Goal: Transaction & Acquisition: Book appointment/travel/reservation

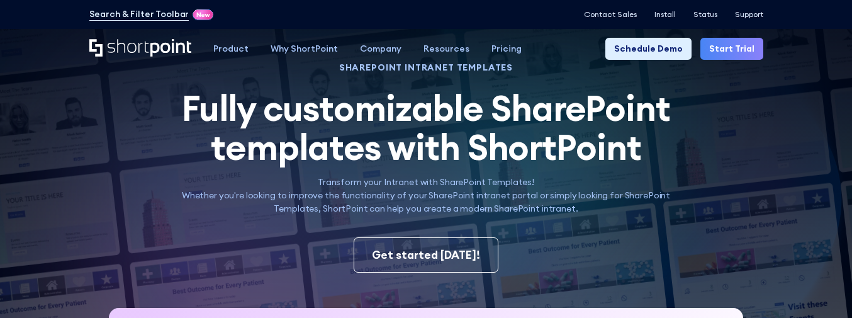
scroll to position [69, 0]
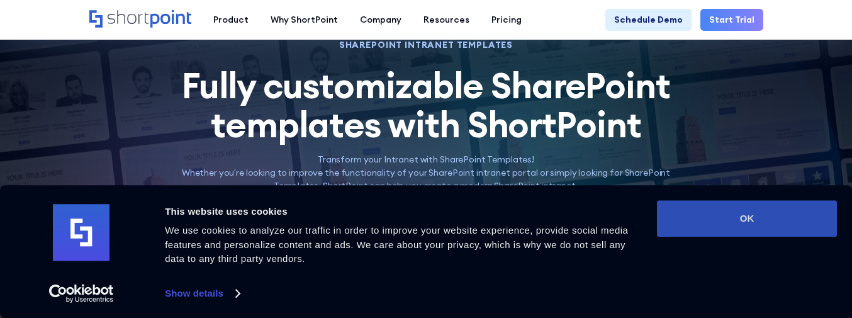
click at [686, 203] on button "OK" at bounding box center [747, 218] width 180 height 36
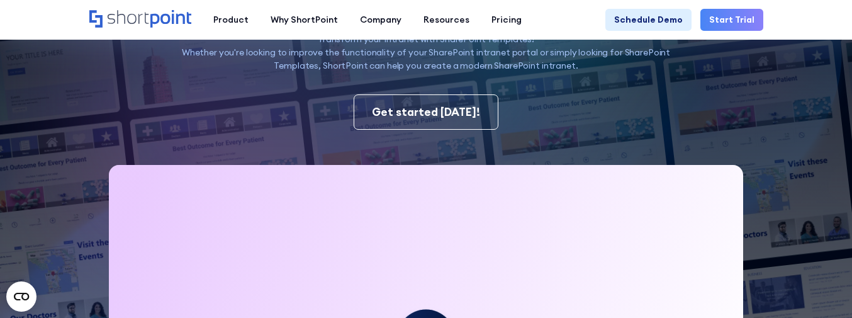
scroll to position [120, 0]
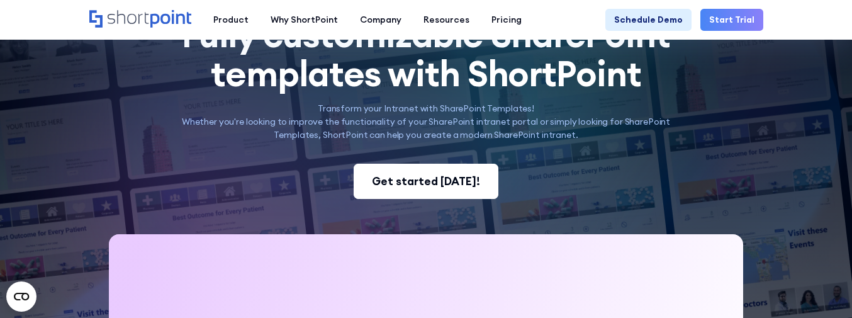
click at [444, 176] on div "Get started [DATE]!" at bounding box center [426, 181] width 108 height 16
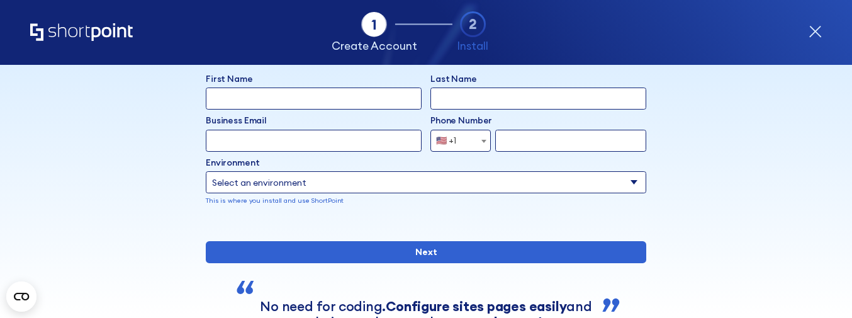
scroll to position [81, 0]
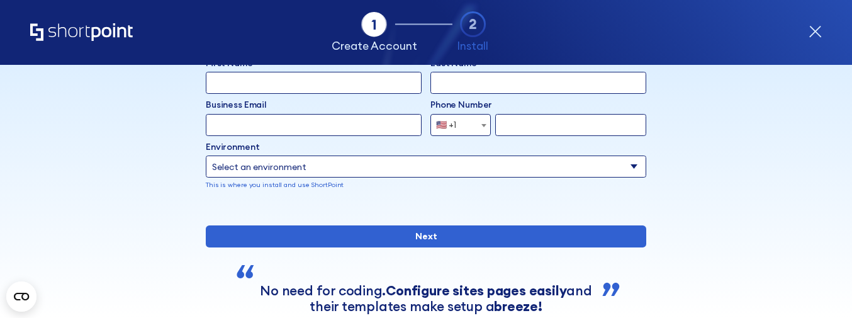
click at [820, 31] on icon "form" at bounding box center [815, 31] width 13 height 13
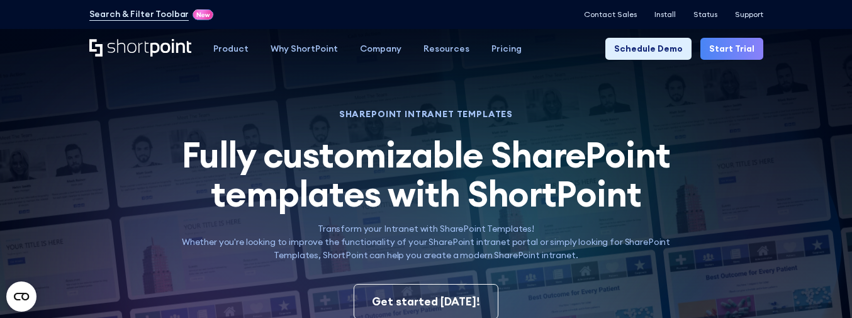
click at [663, 60] on div "Product works with SharePoint Microsoft Teams SAP Explore Templates Elements In…" at bounding box center [426, 49] width 852 height 40
click at [659, 55] on link "Schedule Demo" at bounding box center [648, 49] width 86 height 22
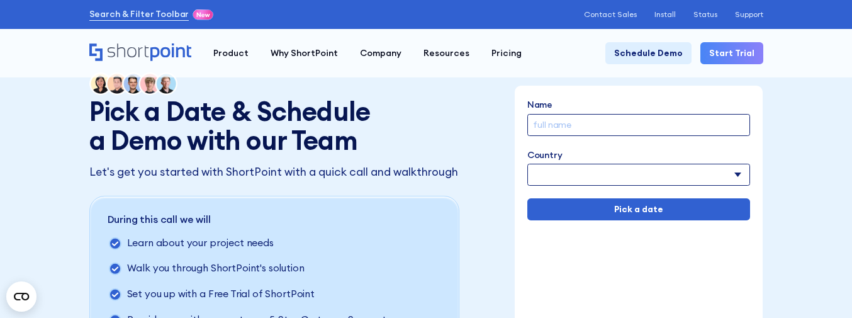
scroll to position [15, 0]
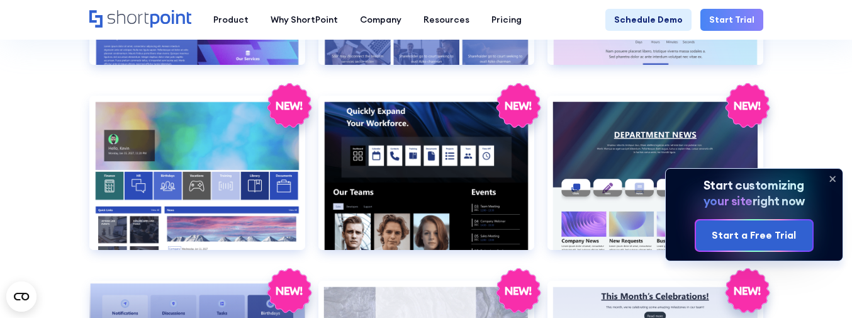
scroll to position [1686, 0]
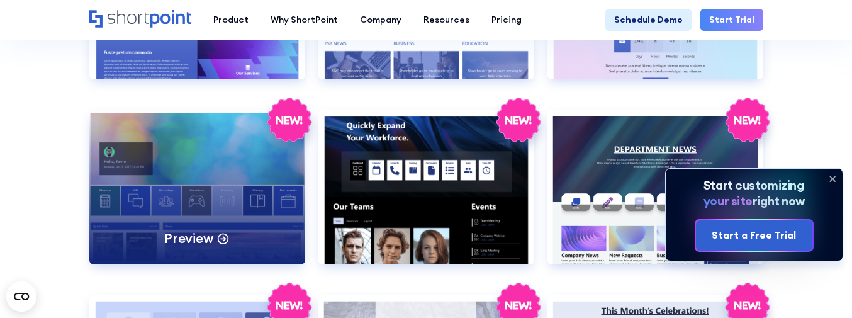
click at [249, 206] on div "Preview" at bounding box center [197, 187] width 216 height 154
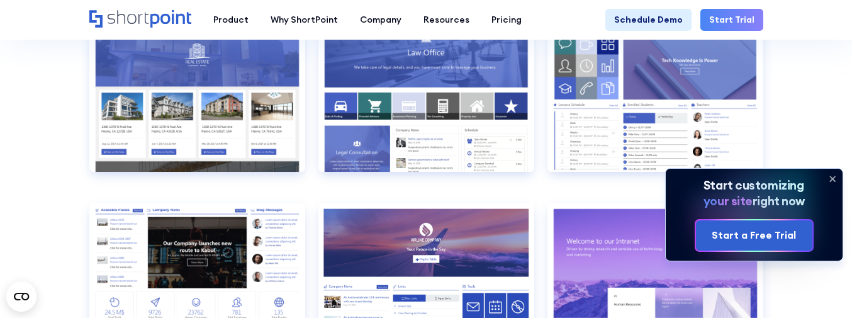
scroll to position [1020, 0]
